Goal: Complete application form

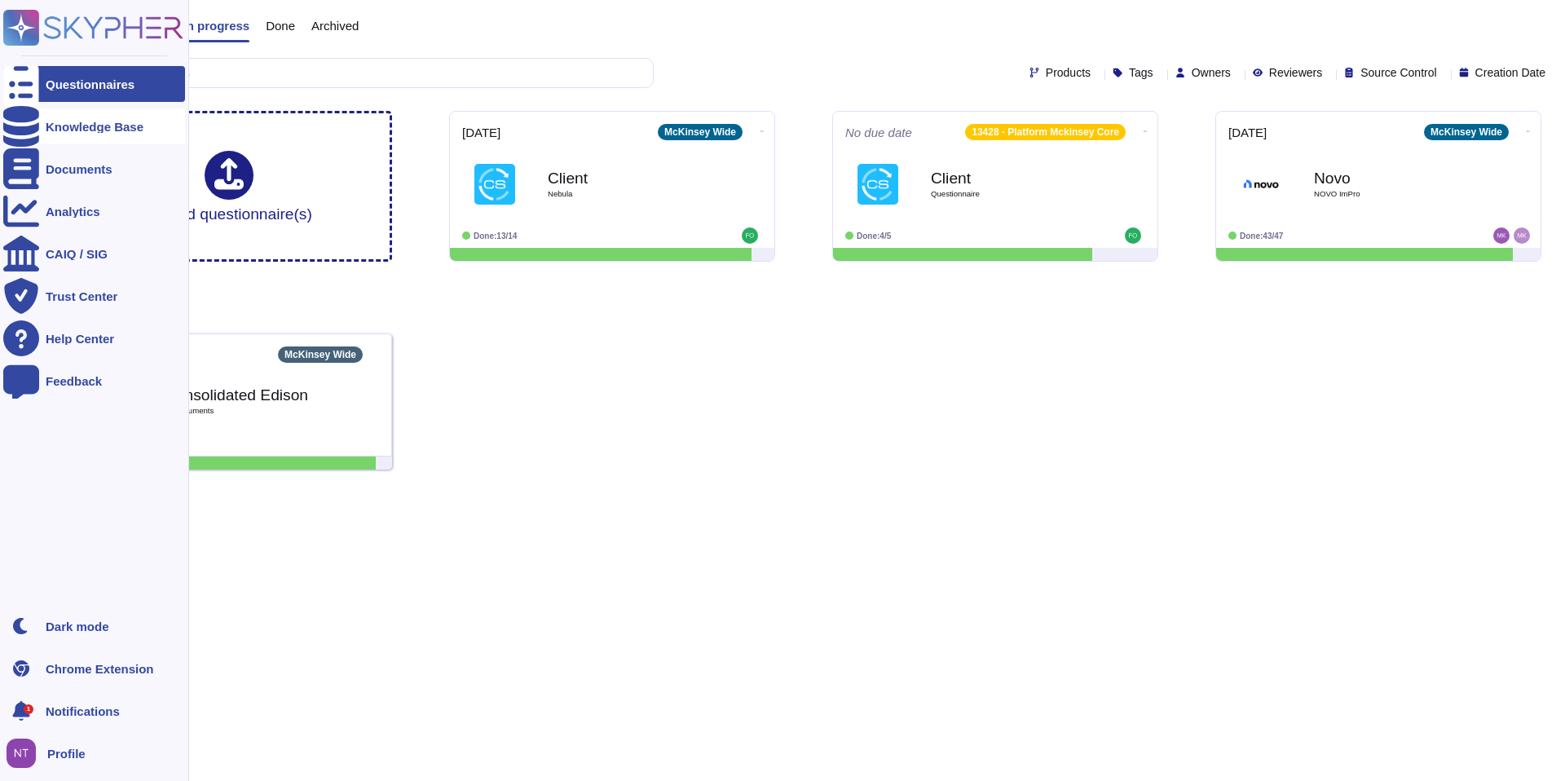
click at [16, 126] on icon at bounding box center [21, 126] width 36 height 41
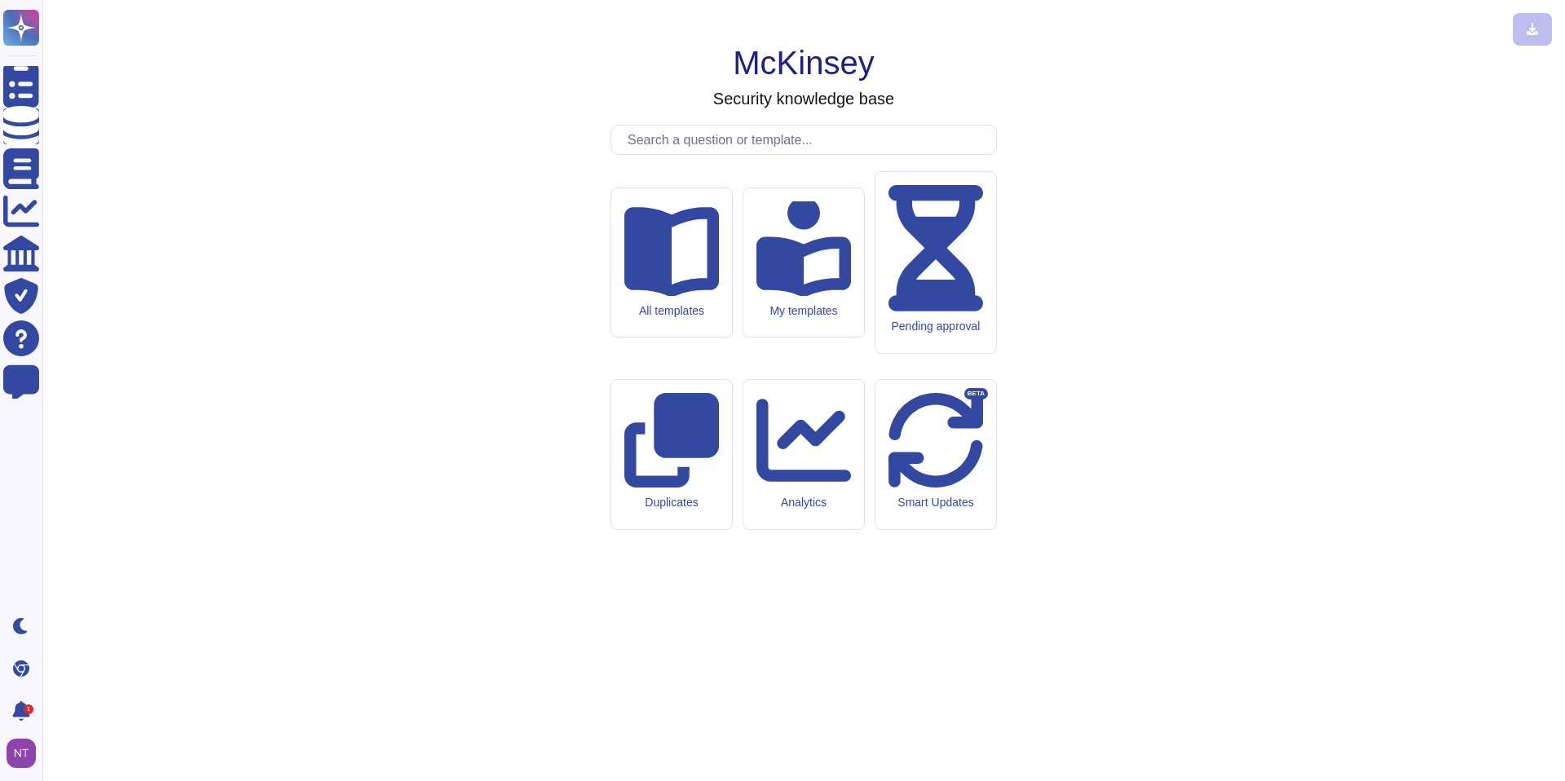
click at [704, 154] on input "text" at bounding box center [807, 140] width 377 height 29
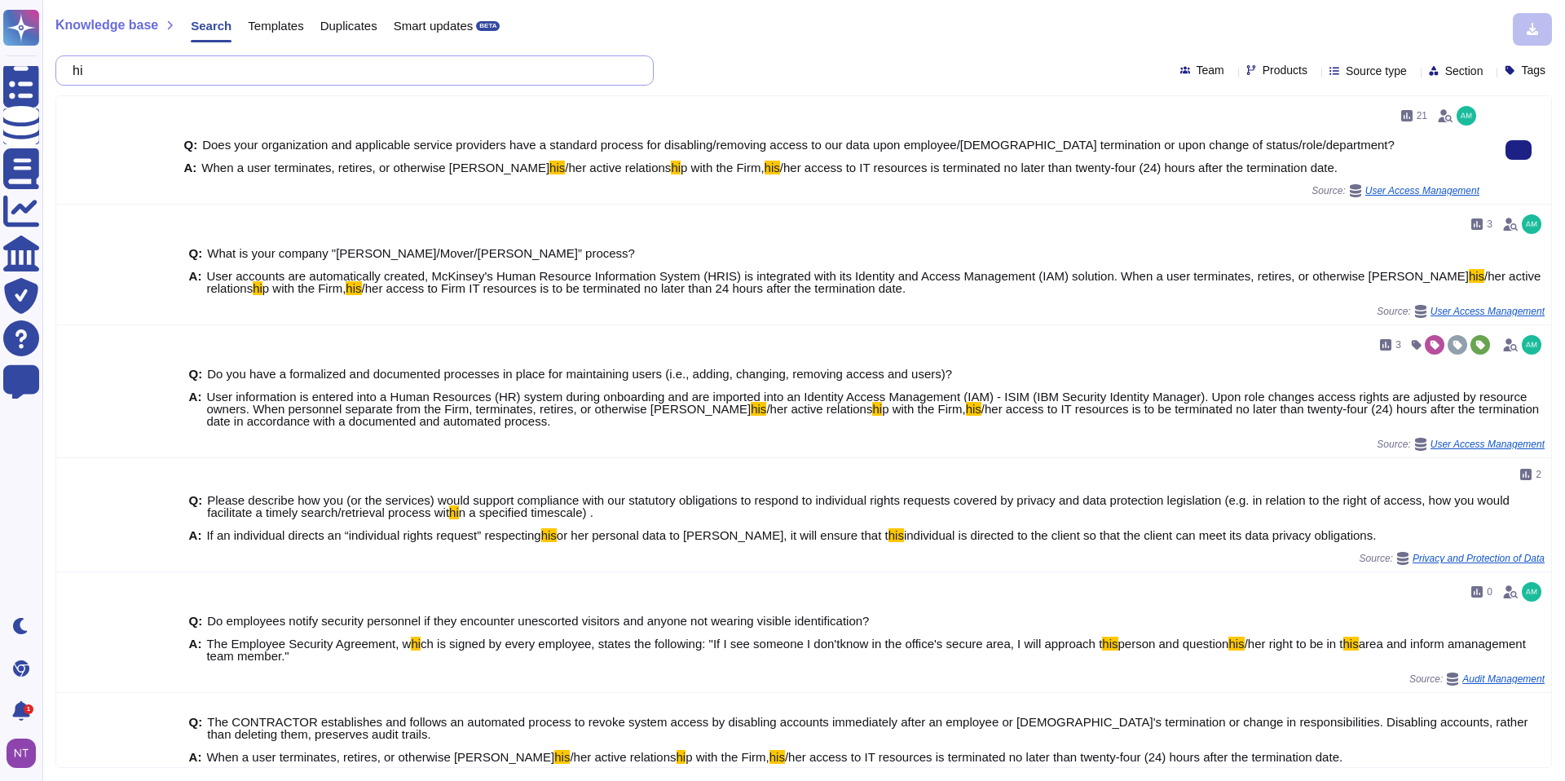
type input "h"
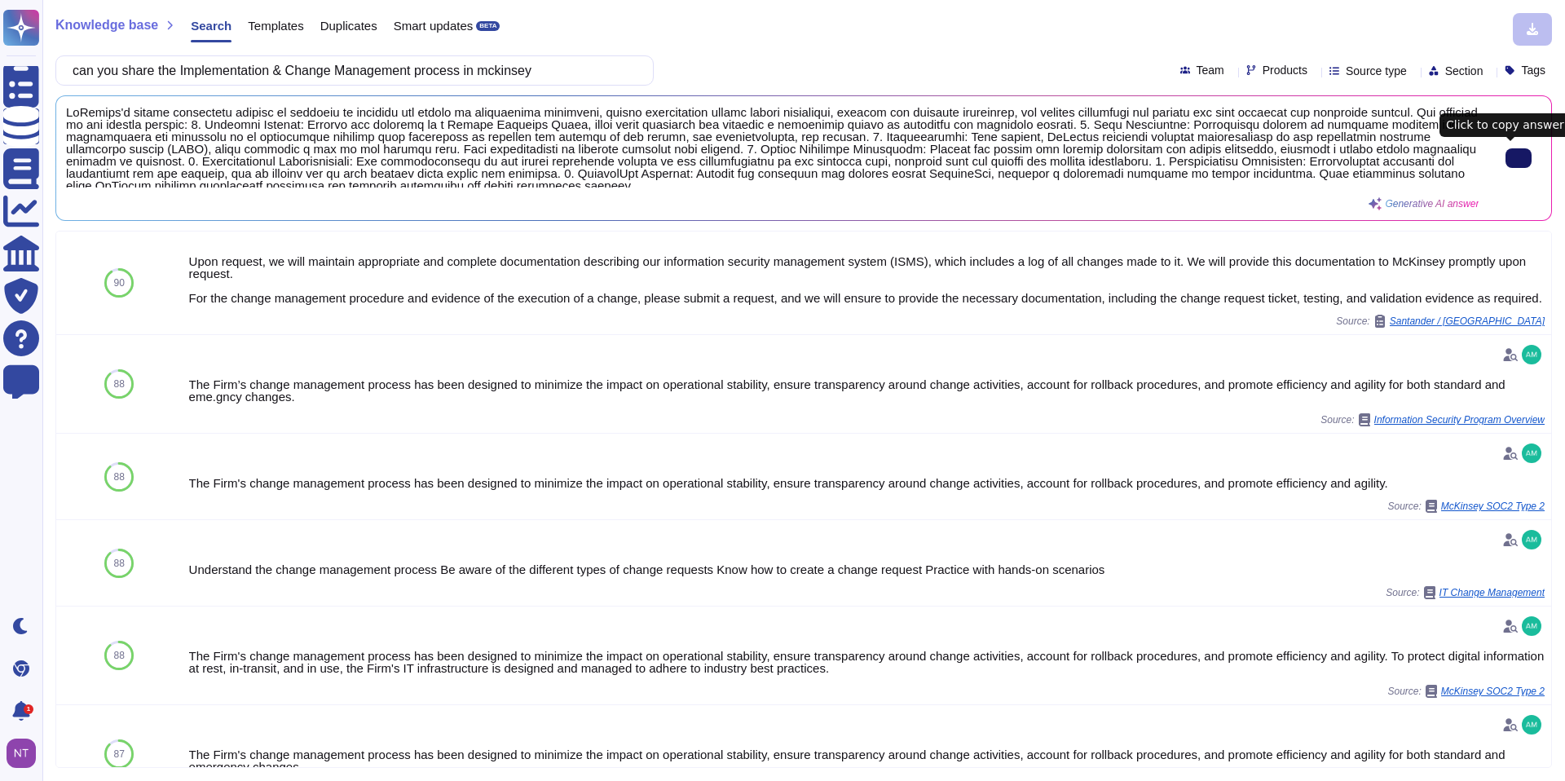
drag, startPoint x: 556, startPoint y: 66, endPoint x: 74, endPoint y: 77, distance: 481.8
click at [74, 77] on div "can you share the Implementation & Change Management process in mckinsey" at bounding box center [354, 70] width 598 height 30
paste input "Data Encryption: Ensure that data at rest and in-transit are encrypted using in…"
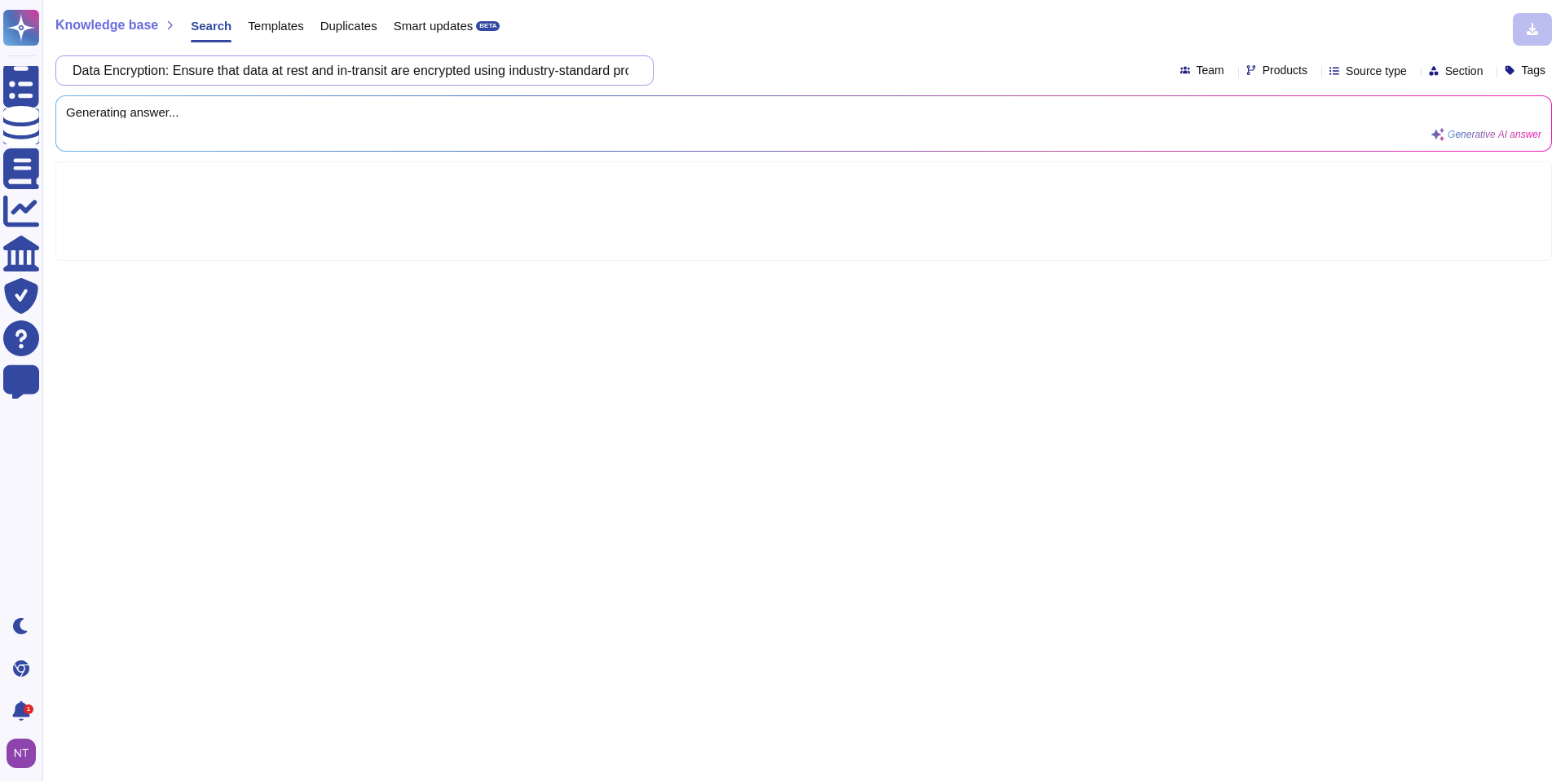
scroll to position [0, 73]
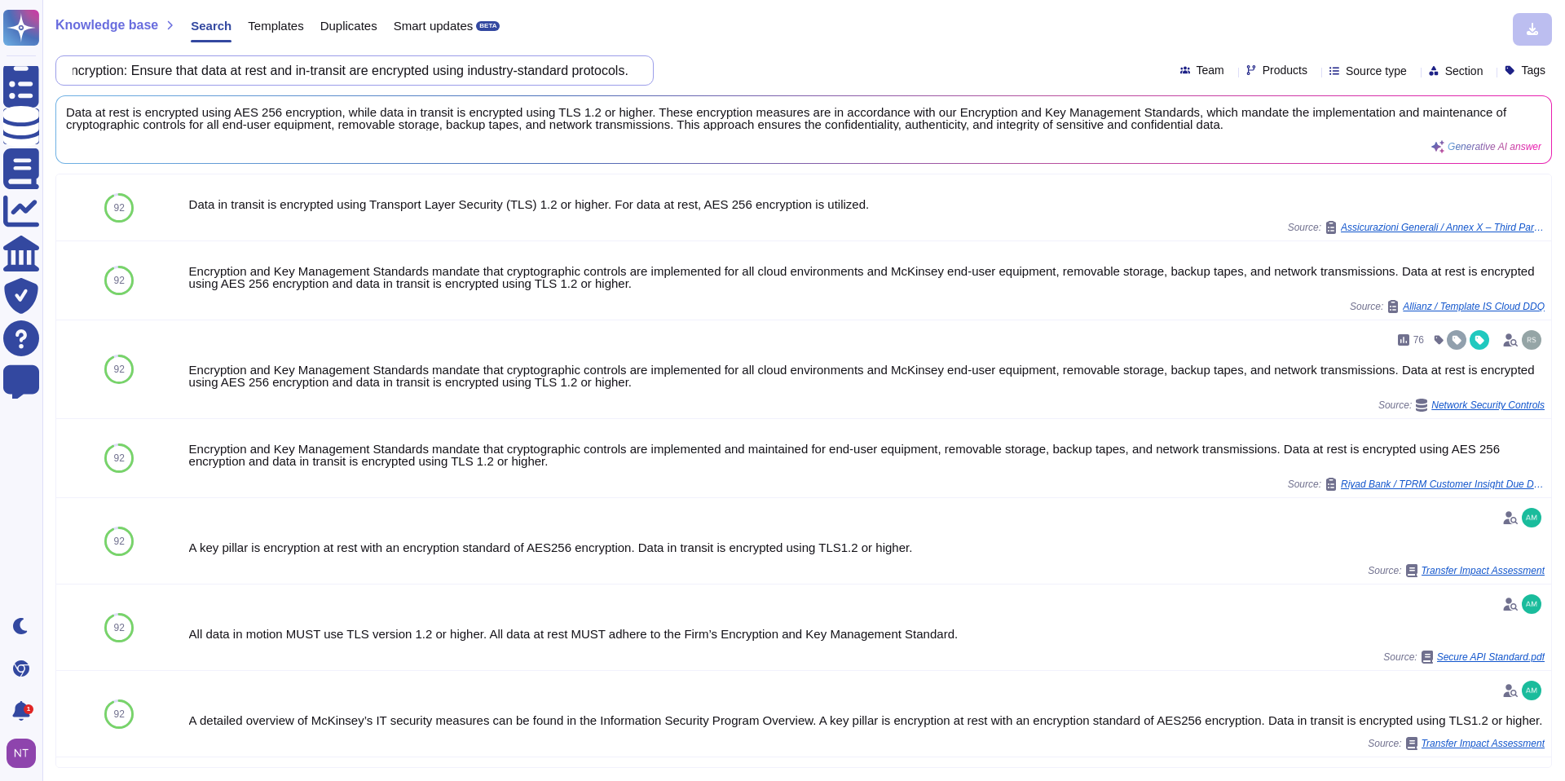
type input "Data Encryption: Ensure that data at rest and in-transit are encrypted using in…"
click at [1505, 127] on button at bounding box center [1518, 130] width 26 height 20
click at [574, 72] on input "Data Encryption: Ensure that data at rest and in-transit are encrypted using in…" at bounding box center [350, 70] width 572 height 29
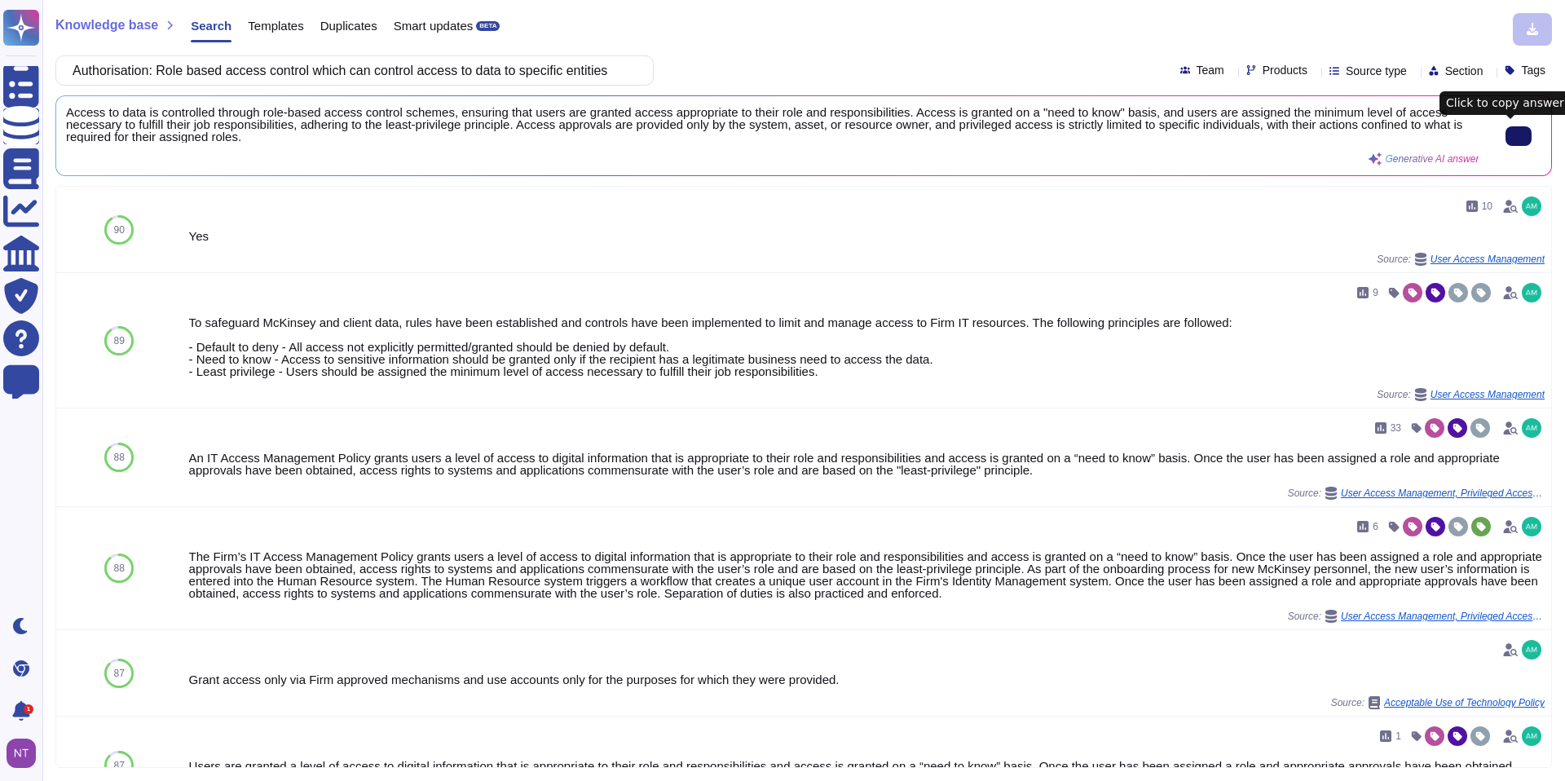
click at [1505, 130] on button at bounding box center [1518, 136] width 26 height 20
click at [512, 68] on input "Authorisation: Role based access control which can control access to data to sp…" at bounding box center [350, 70] width 572 height 29
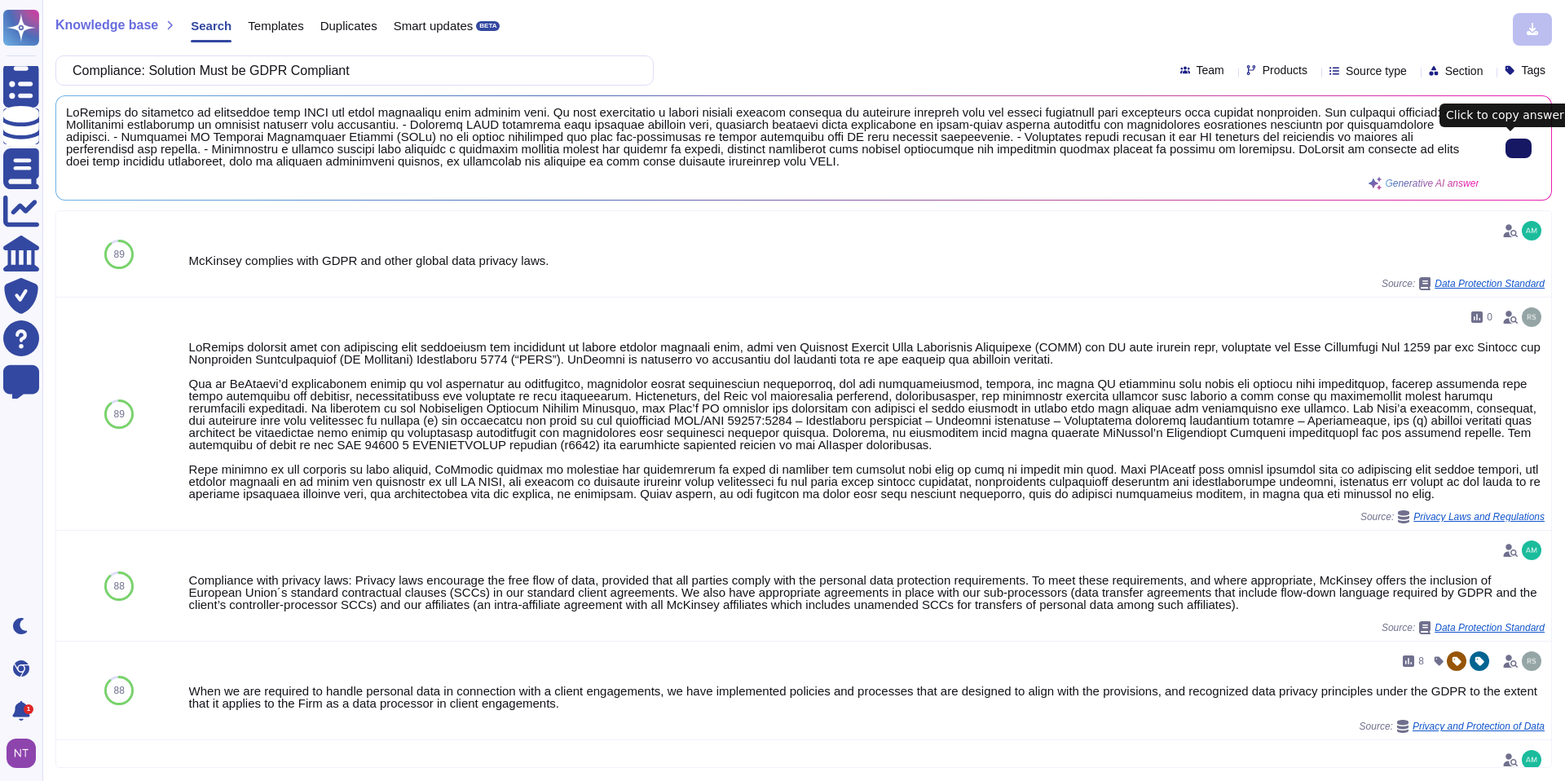
click at [1518, 148] on icon at bounding box center [1518, 148] width 0 height 0
drag, startPoint x: 386, startPoint y: 77, endPoint x: 119, endPoint y: 56, distance: 267.3
click at [119, 56] on input "Compliance: Solution Must be GDPR Compliant" at bounding box center [350, 70] width 572 height 29
paste input "Monitoring and Logging: Require built-in monitoring and logging features to tra…"
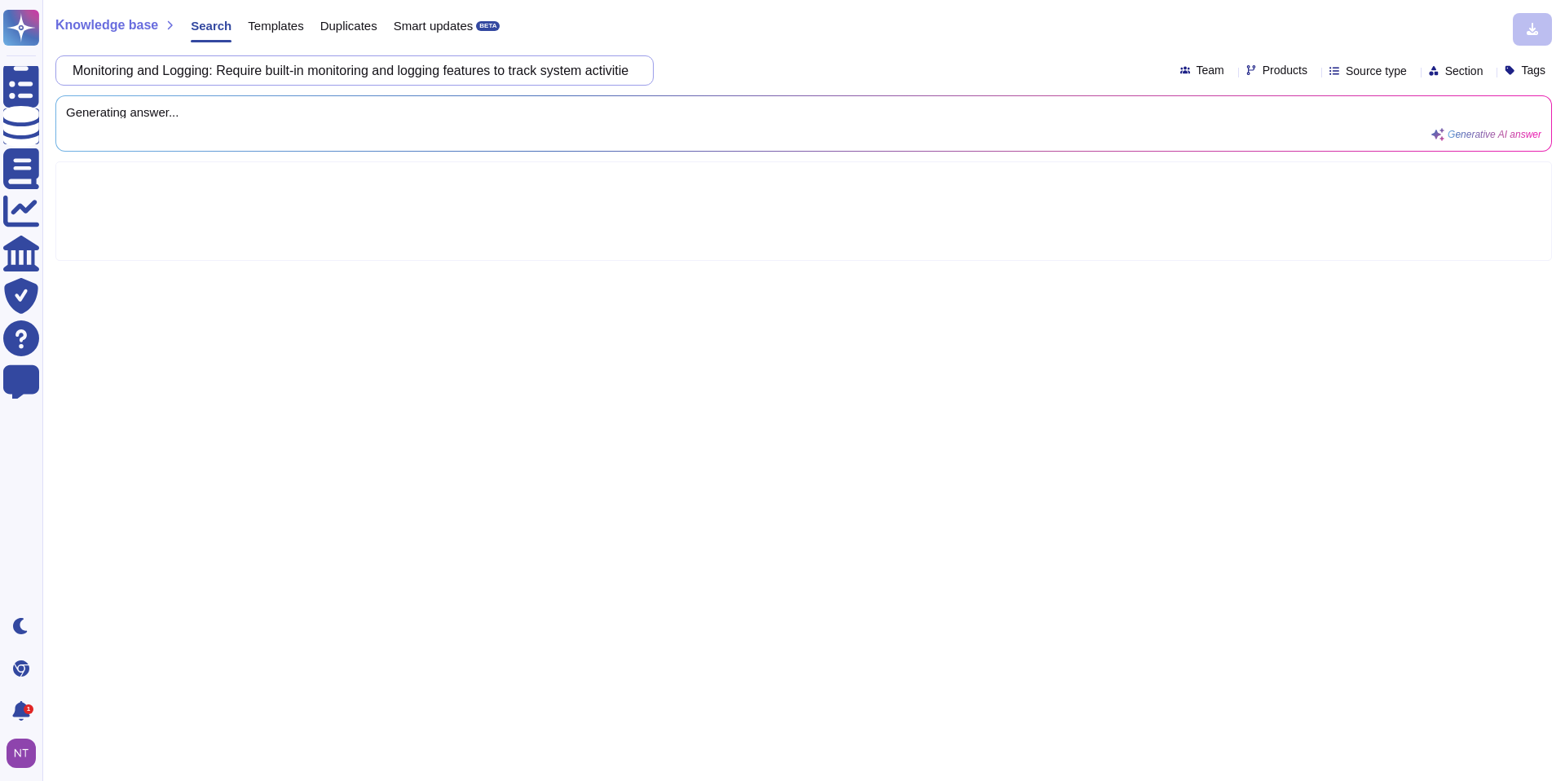
scroll to position [0, 405]
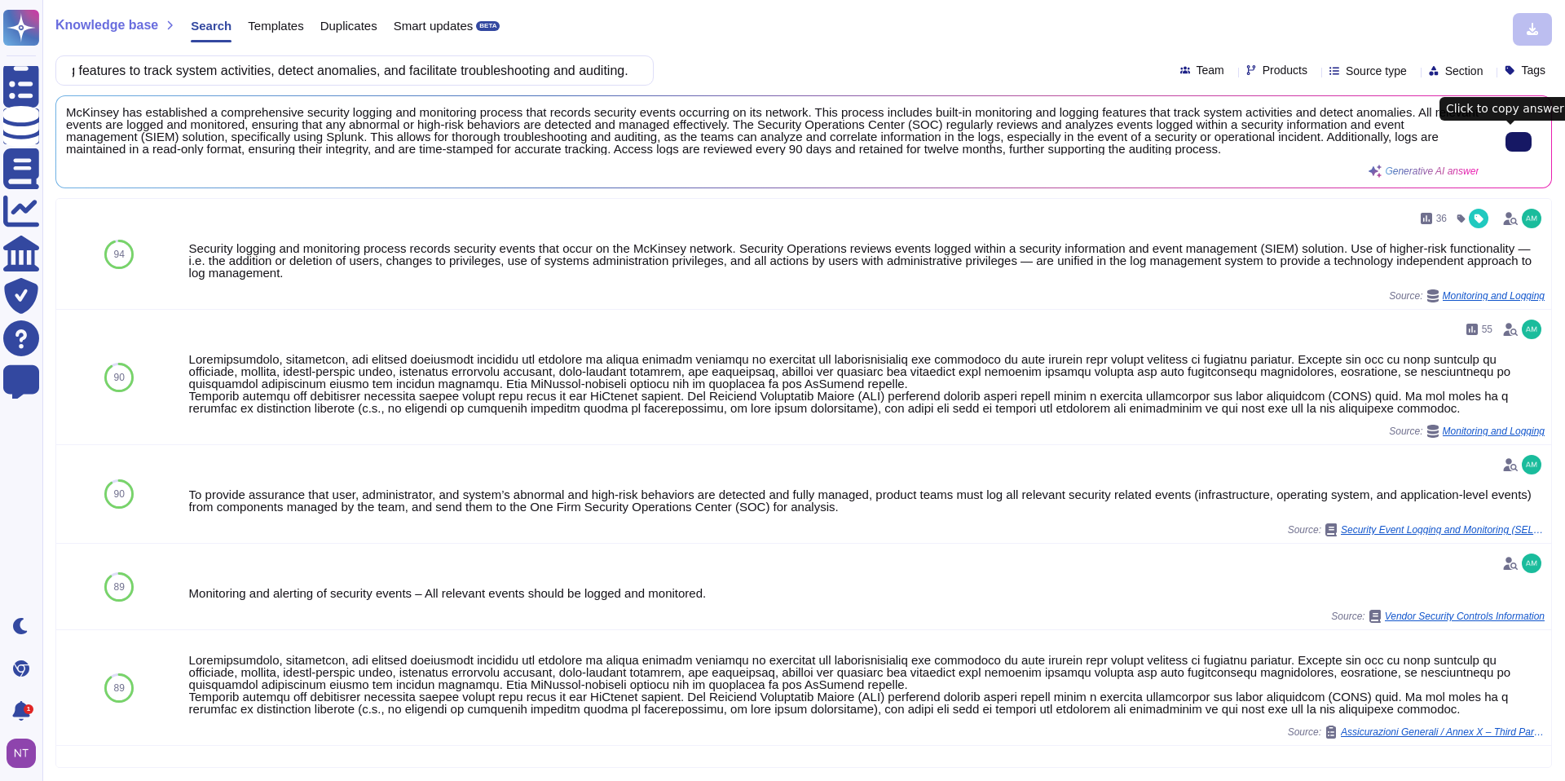
type input "Monitoring and Logging: Require built-in monitoring and logging features to tra…"
click at [1518, 142] on icon at bounding box center [1518, 142] width 0 height 0
click at [485, 64] on input "Monitoring and Logging: Require built-in monitoring and logging features to tra…" at bounding box center [350, 70] width 572 height 29
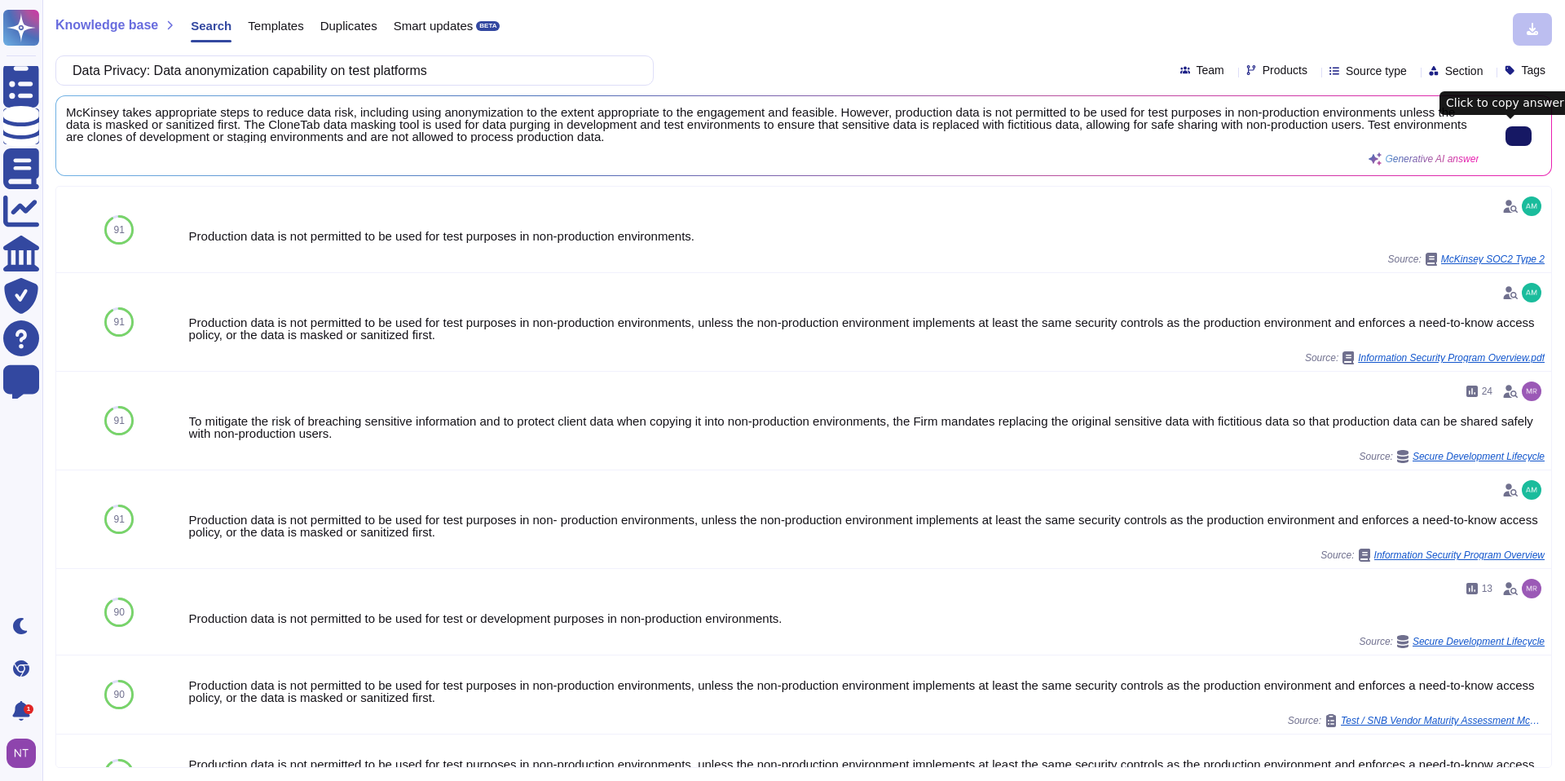
click at [465, 74] on input "Data Privacy: Data anonymization capability on test platforms" at bounding box center [350, 70] width 572 height 29
drag, startPoint x: 465, startPoint y: 74, endPoint x: 84, endPoint y: 73, distance: 381.4
click at [84, 73] on input "Data Privacy: Data anonymization capability on test platforms" at bounding box center [350, 70] width 572 height 29
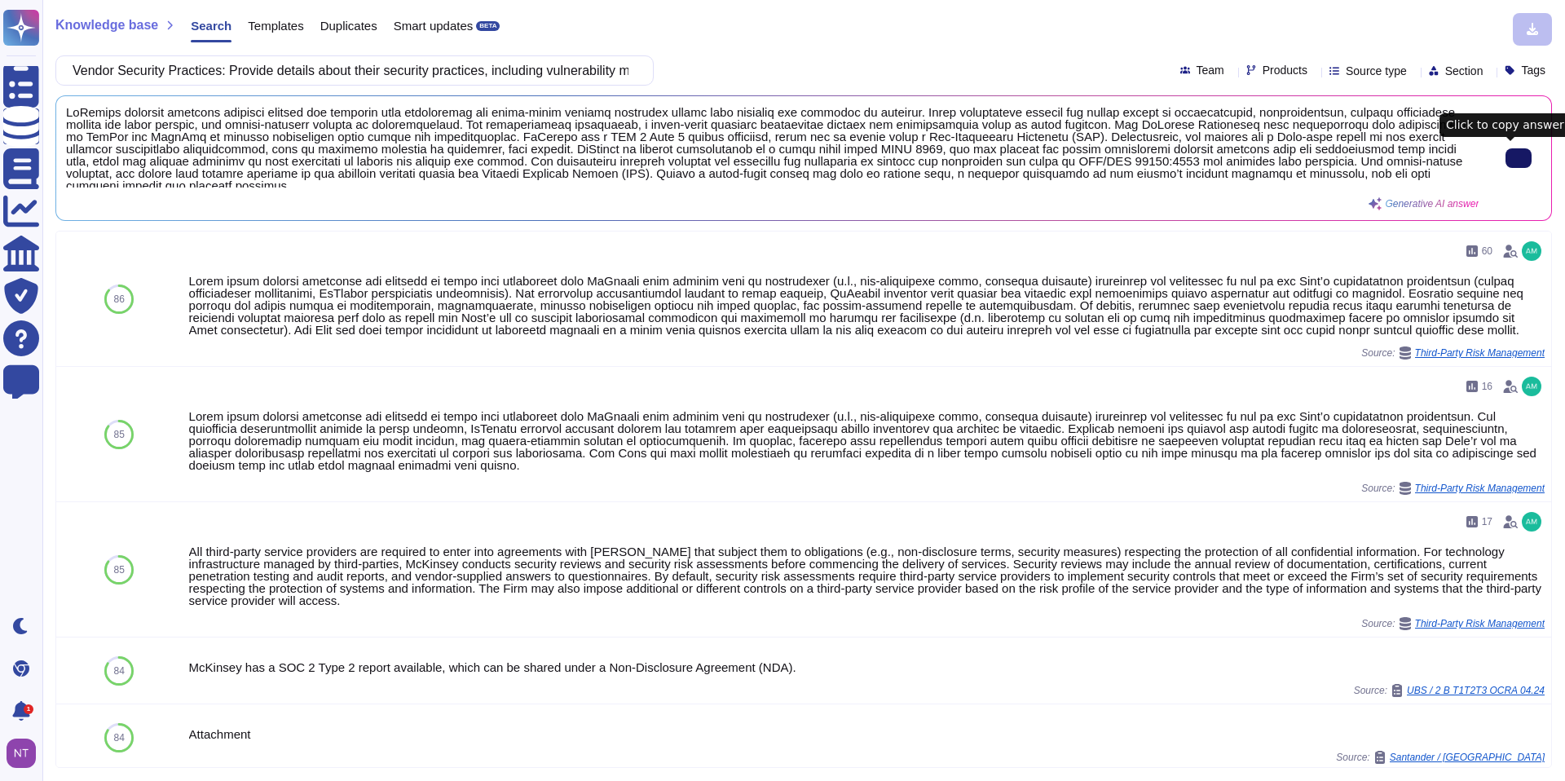
click at [1518, 158] on icon at bounding box center [1518, 158] width 0 height 0
click at [562, 65] on input "Vendor Security Practices: Provide details about their security practices, incl…" at bounding box center [350, 70] width 572 height 29
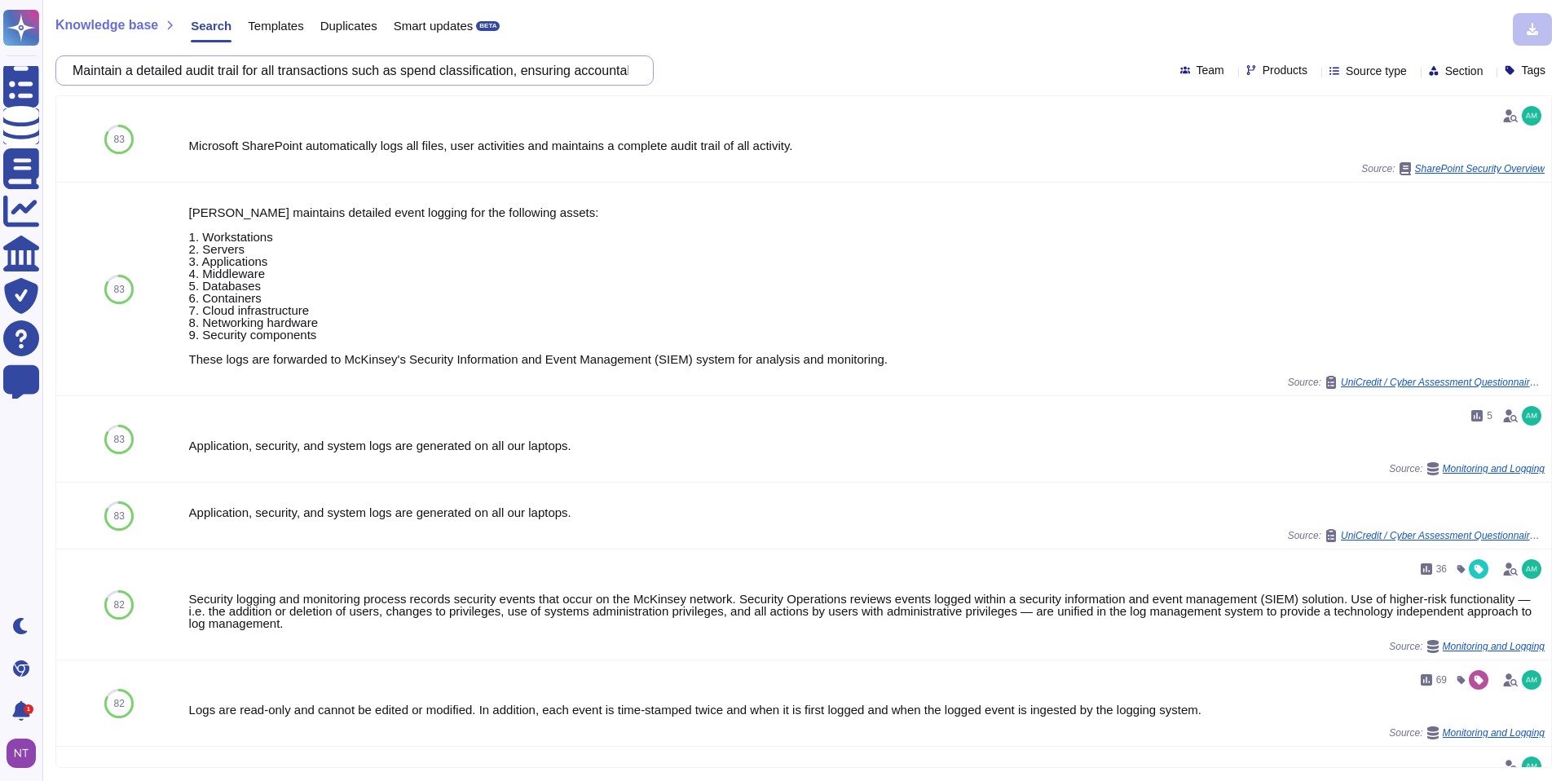
click at [463, 72] on input "Maintain a detailed audit trail for all transactions such as spend classificati…" at bounding box center [350, 70] width 572 height 29
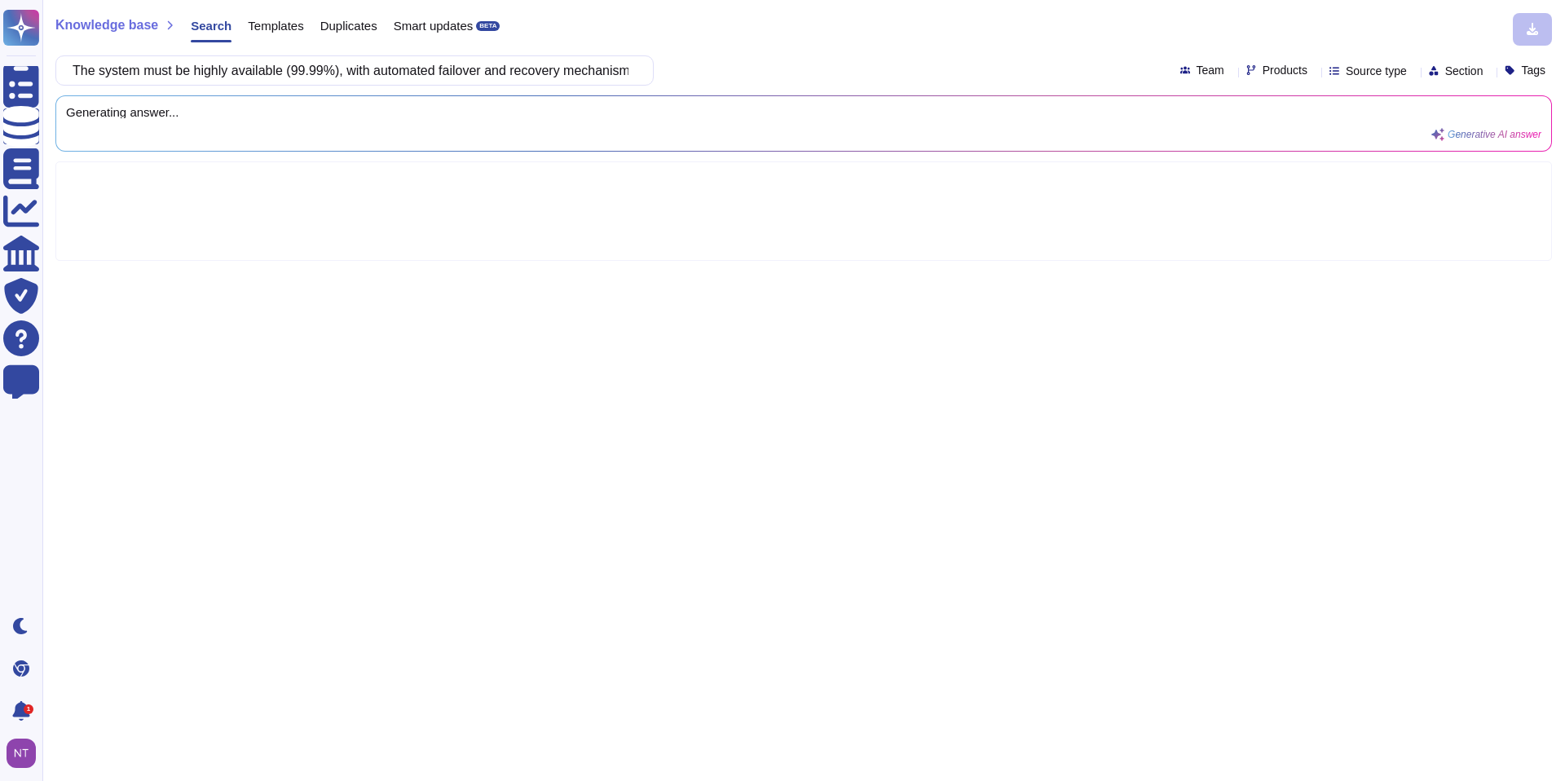
scroll to position [0, 37]
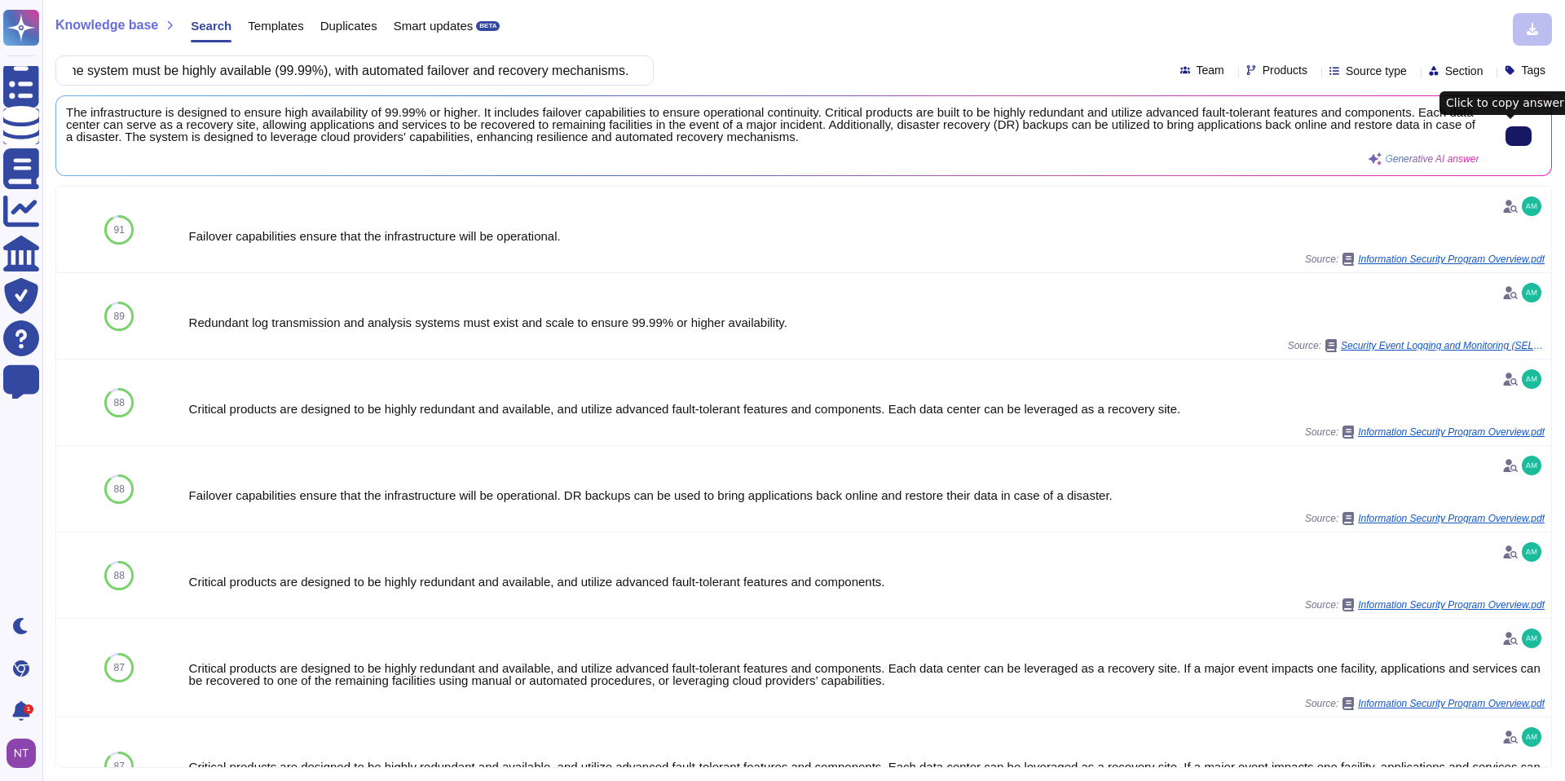
click at [1505, 134] on button at bounding box center [1518, 136] width 26 height 20
click at [499, 71] on input "The system must be highly available (99.99%), with automated failover and recov…" at bounding box center [350, 70] width 572 height 29
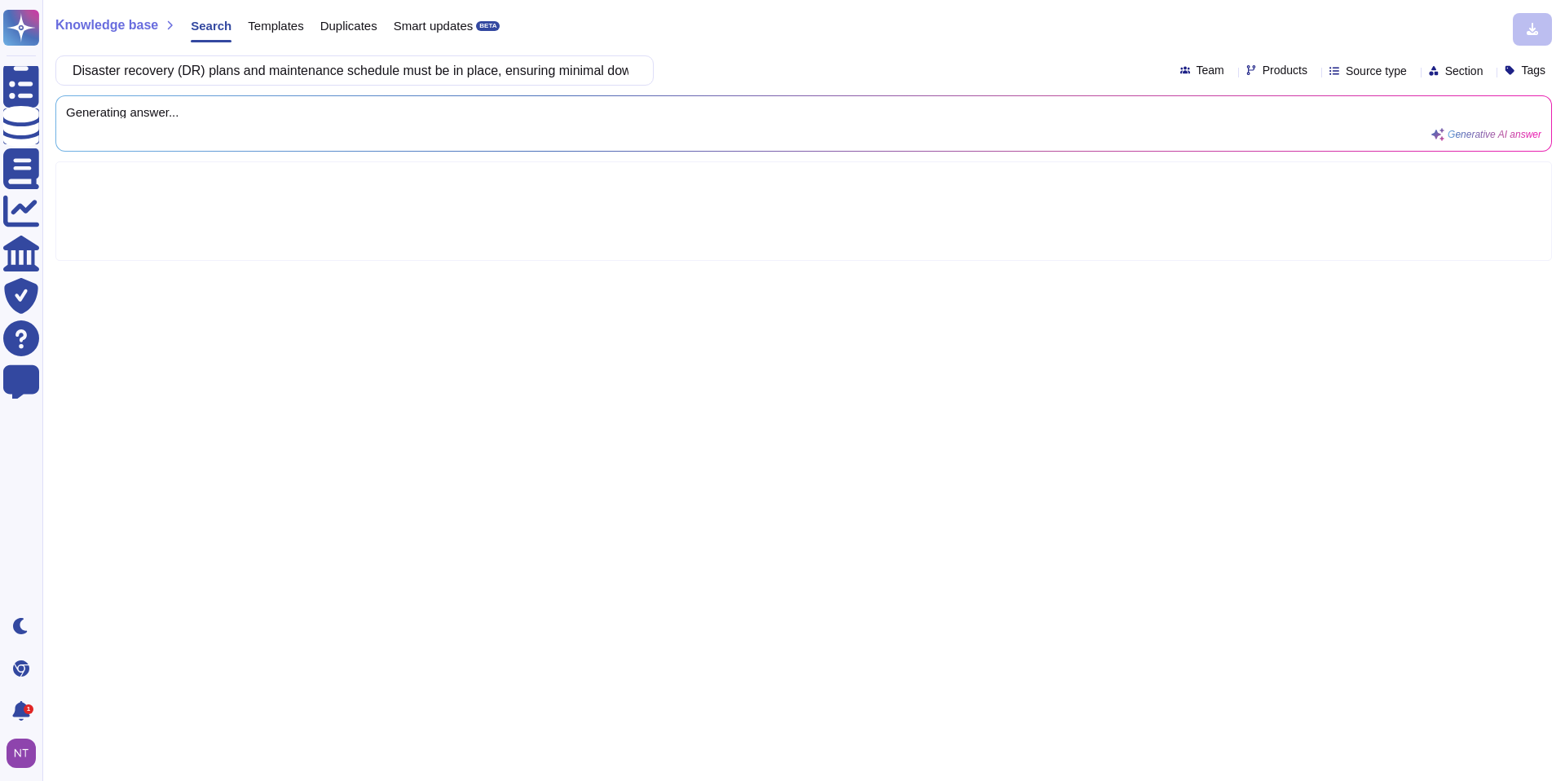
scroll to position [0, 161]
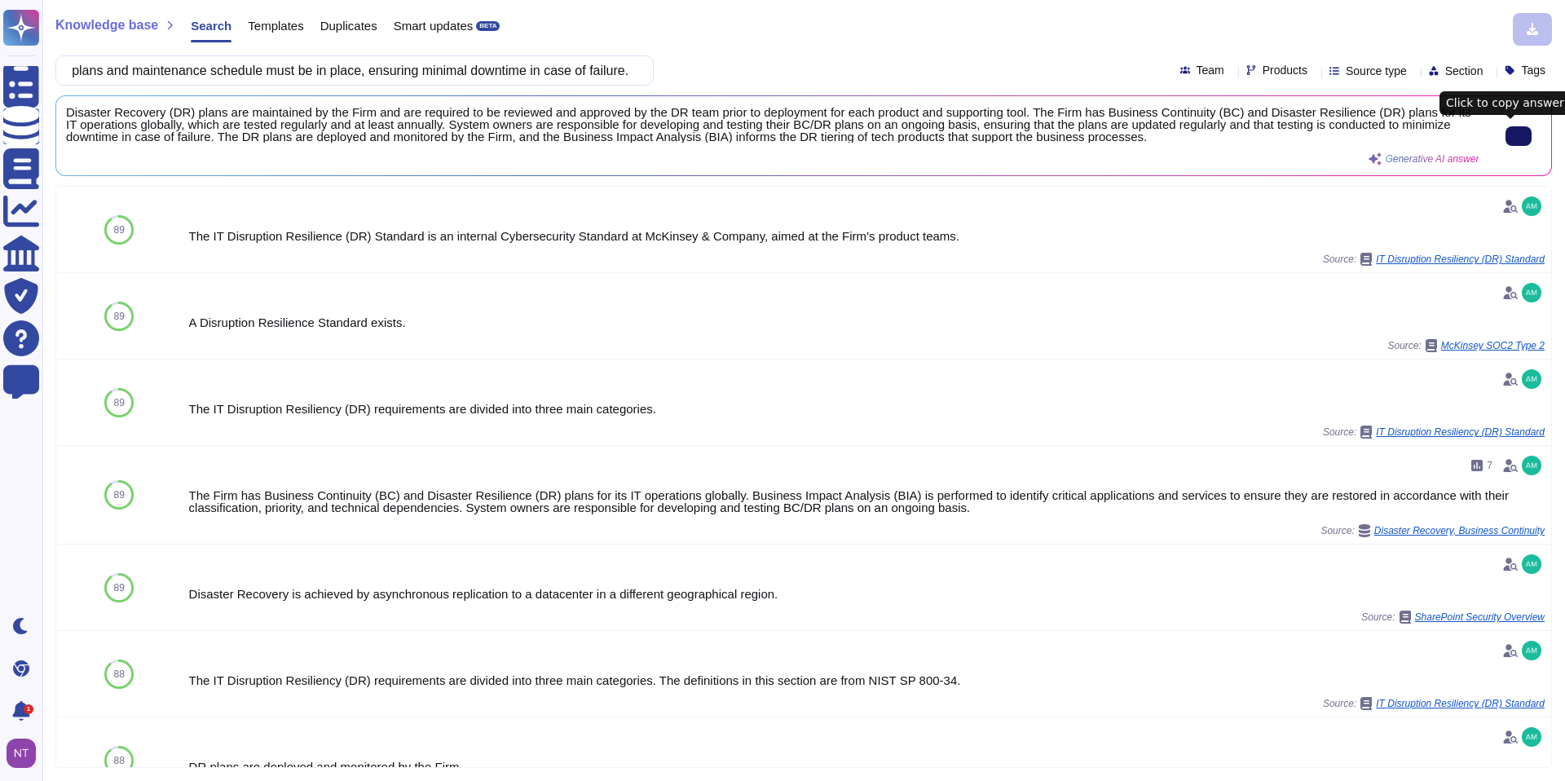
click at [568, 67] on input "Disaster recovery (DR) plans and maintenance schedule must be in place, ensurin…" at bounding box center [350, 70] width 572 height 29
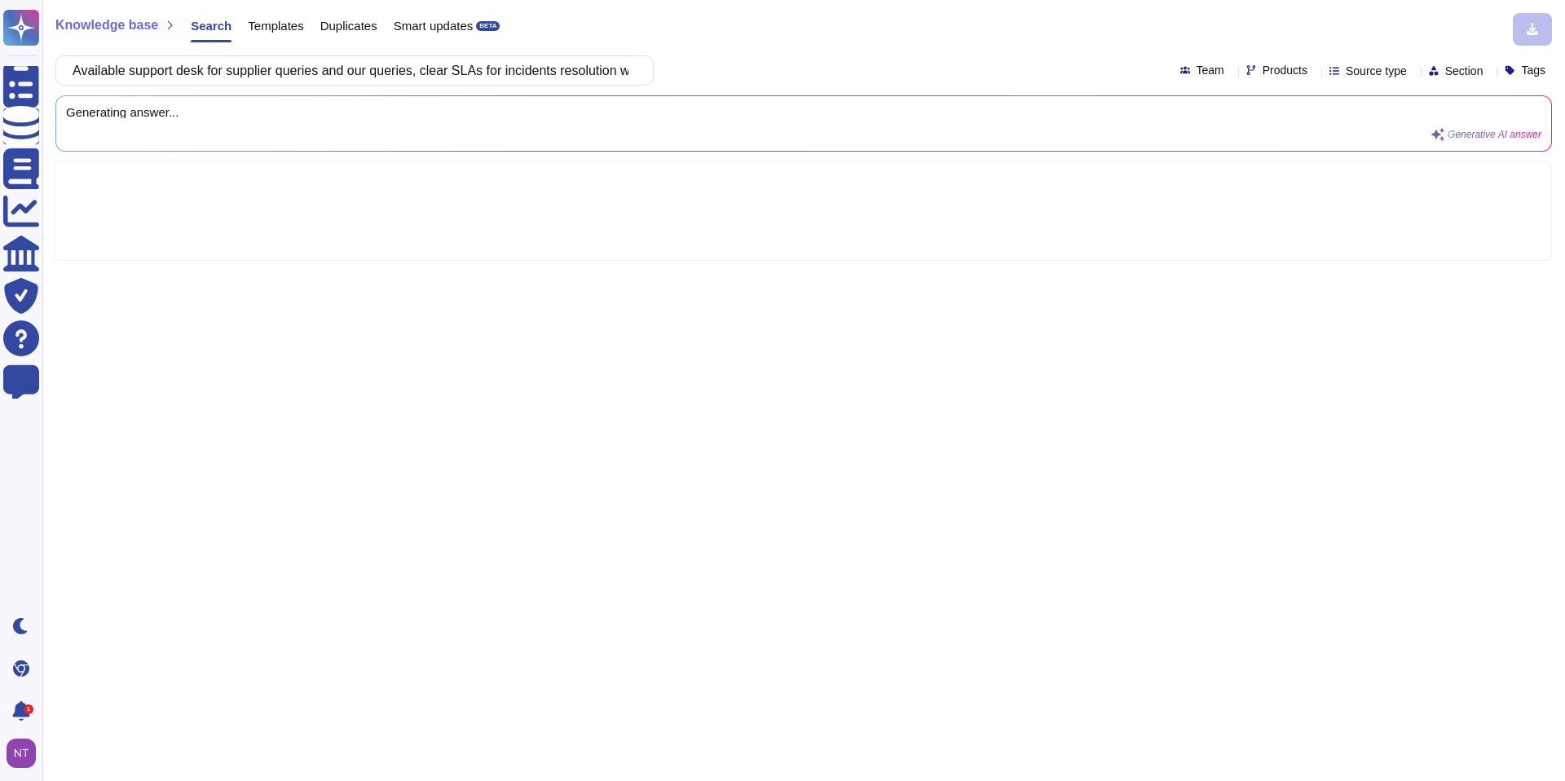
scroll to position [0, 182]
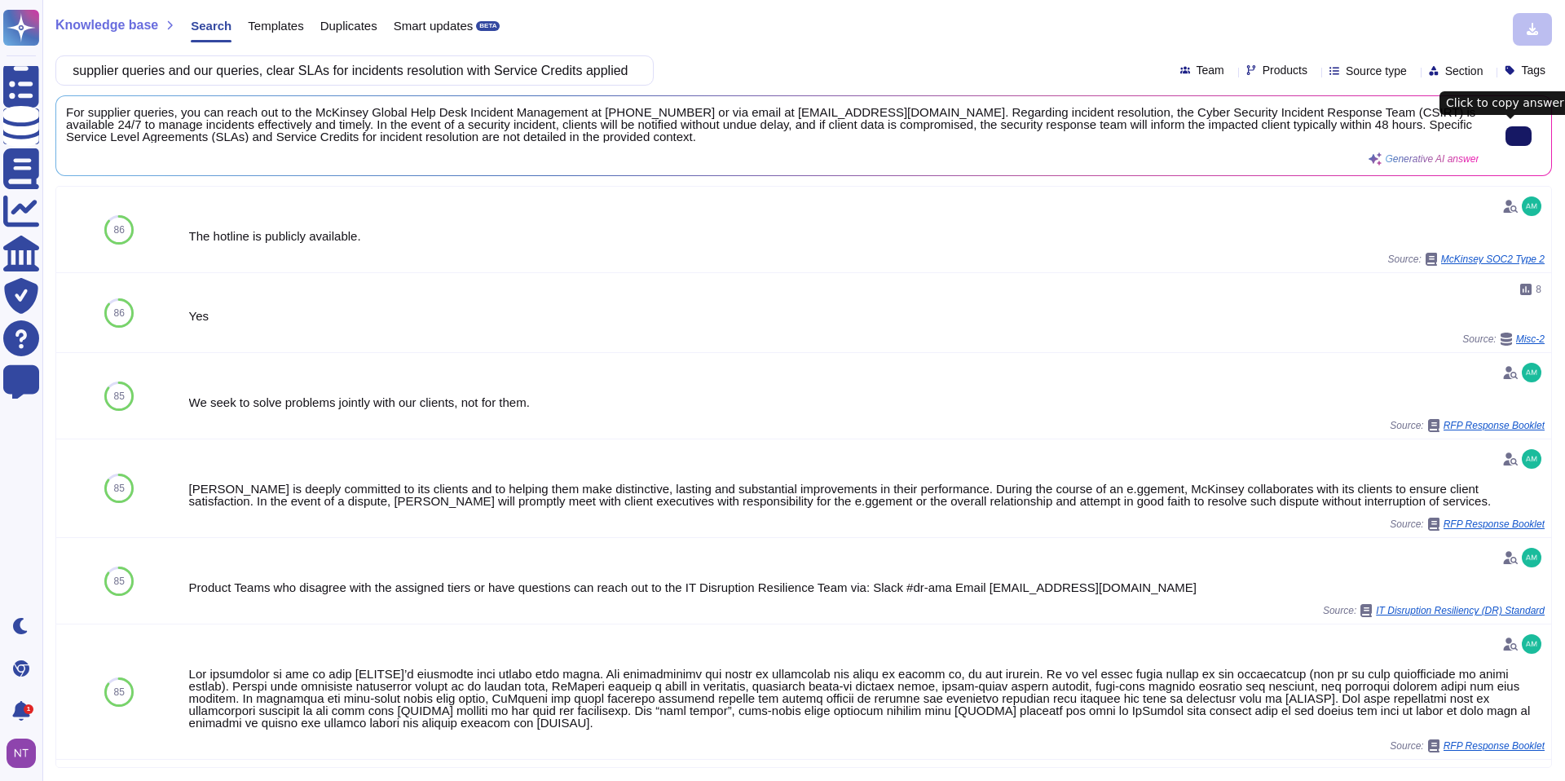
click at [617, 73] on input "Available support desk for supplier queries and our queries, clear SLAs for inc…" at bounding box center [350, 70] width 572 height 29
